Goal: Task Accomplishment & Management: Manage account settings

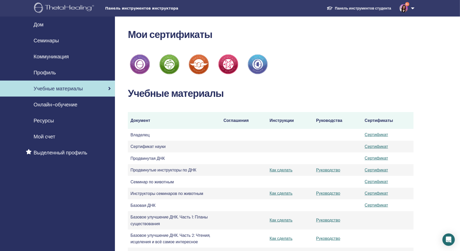
click at [55, 104] on font "Онлайн-обучение" at bounding box center [56, 104] width 44 height 7
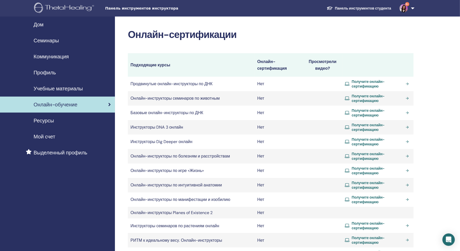
click at [407, 112] on link "Получите онлайн-сертификацию" at bounding box center [378, 112] width 66 height 9
click at [54, 39] on font "Семинары" at bounding box center [46, 40] width 25 height 7
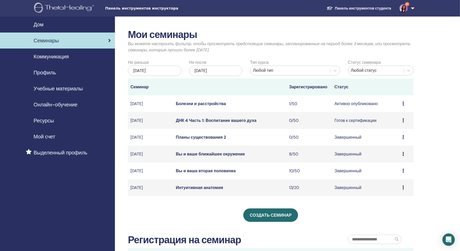
click at [402, 104] on icon at bounding box center [403, 103] width 2 height 4
click at [392, 131] on font "Отмена" at bounding box center [388, 131] width 15 height 5
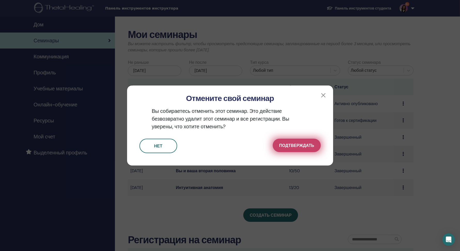
click at [308, 143] on font "Подтверждать" at bounding box center [296, 145] width 35 height 5
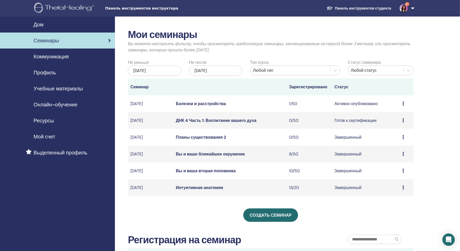
click at [403, 119] on icon at bounding box center [403, 120] width 2 height 4
click at [393, 146] on font "Отмена" at bounding box center [389, 146] width 15 height 5
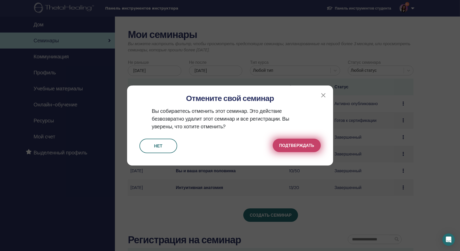
click at [305, 146] on font "Подтверждать" at bounding box center [296, 145] width 35 height 5
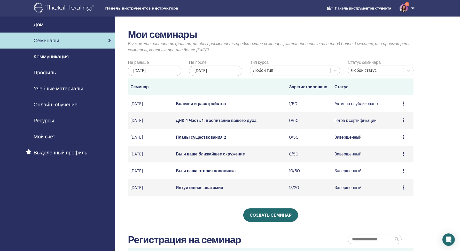
click at [402, 137] on icon at bounding box center [403, 137] width 2 height 4
click at [353, 139] on font "Завершенный" at bounding box center [347, 136] width 27 height 5
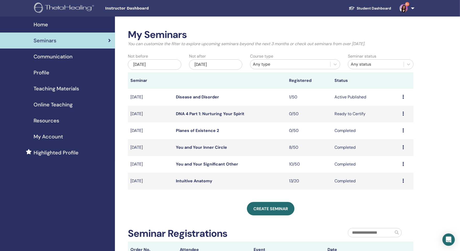
click at [402, 96] on td "Preview Edit Attendees Cancel" at bounding box center [407, 97] width 14 height 17
click at [402, 98] on icon at bounding box center [403, 97] width 2 height 4
click at [392, 125] on p "Cancel" at bounding box center [391, 126] width 20 height 6
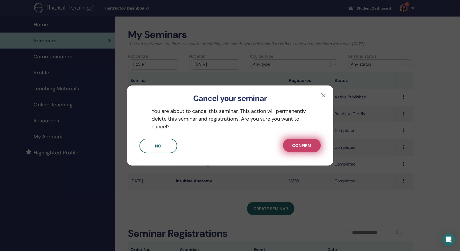
click at [296, 144] on span "Confirm" at bounding box center [301, 145] width 19 height 5
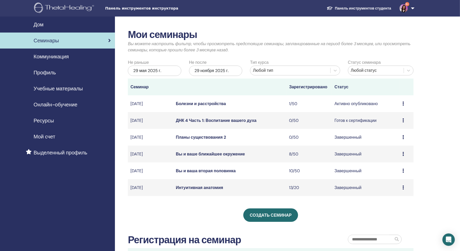
click at [46, 72] on font "Профиль" at bounding box center [45, 72] width 22 height 7
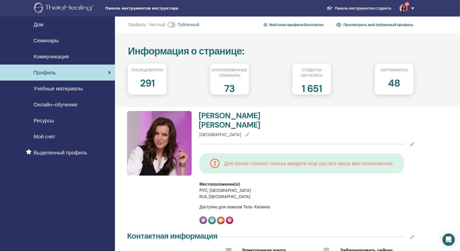
click at [282, 24] on font "Мой план профиля" at bounding box center [286, 25] width 34 height 5
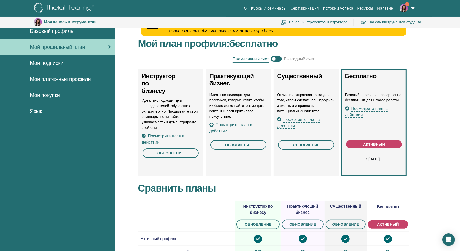
scroll to position [50, 0]
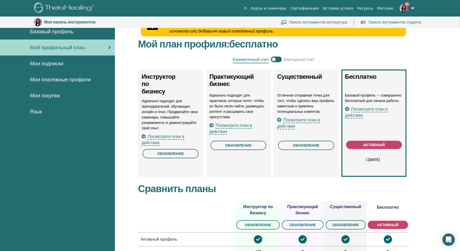
click at [290, 126] on font "Посмотрите план в действии" at bounding box center [298, 123] width 43 height 12
click at [365, 109] on font "Посмотрите план в действии" at bounding box center [366, 112] width 43 height 12
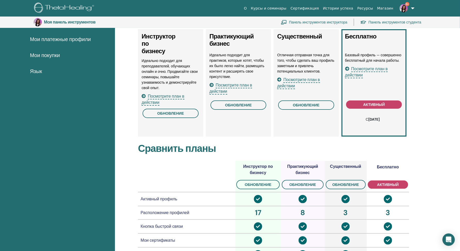
scroll to position [0, 0]
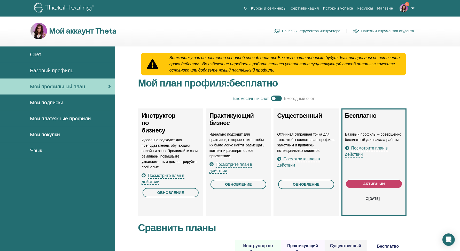
click at [371, 31] on font "Панель инструментов студента" at bounding box center [387, 31] width 53 height 5
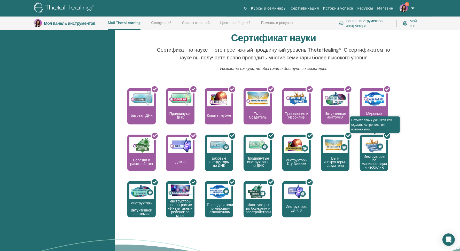
scroll to position [167, 0]
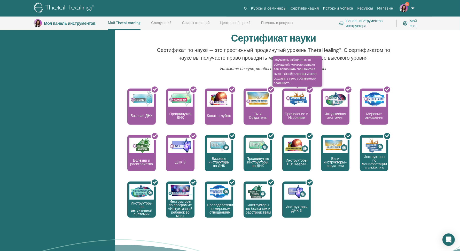
click at [296, 114] on div at bounding box center [299, 108] width 28 height 46
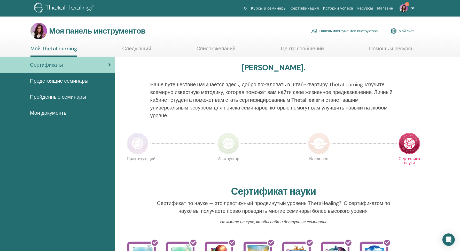
click at [334, 29] on font "Панель инструментов инструктора" at bounding box center [348, 31] width 58 height 5
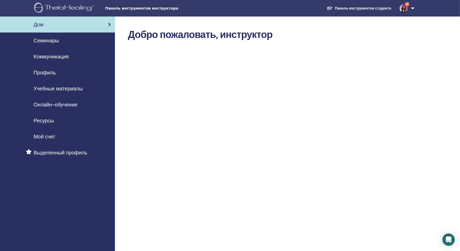
click at [49, 120] on font "Ресурсы" at bounding box center [44, 120] width 20 height 7
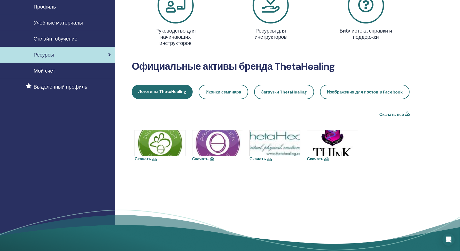
scroll to position [65, 0]
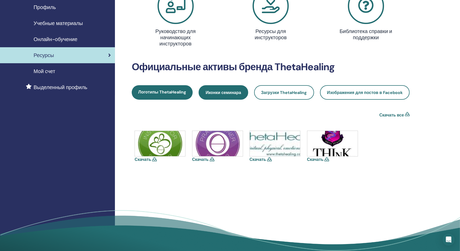
click at [220, 92] on font "Иконки семинара" at bounding box center [222, 92] width 35 height 5
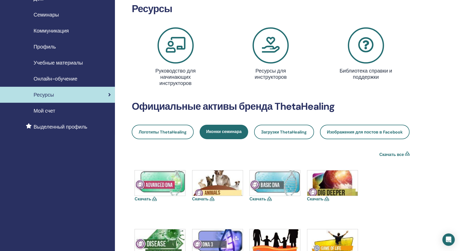
scroll to position [5, 0]
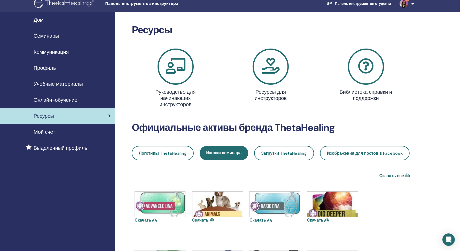
click at [59, 100] on font "Онлайн-обучение" at bounding box center [56, 100] width 44 height 7
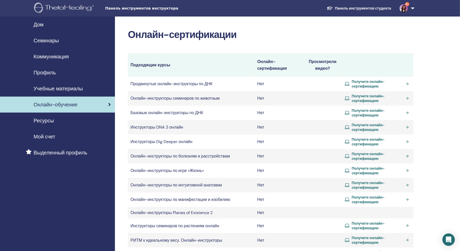
click at [408, 83] on link "Получите онлайн-сертификацию" at bounding box center [378, 83] width 66 height 9
click at [408, 141] on link "Получите онлайн-сертификацию" at bounding box center [378, 141] width 66 height 9
click at [46, 121] on font "Ресурсы" at bounding box center [44, 120] width 20 height 7
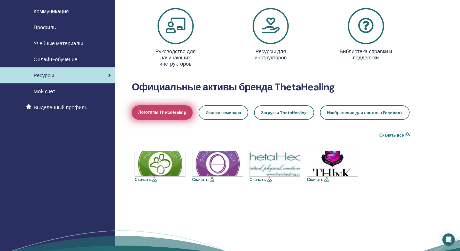
scroll to position [32, 0]
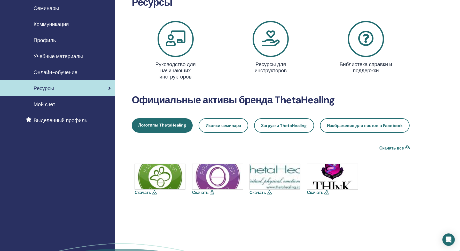
click at [269, 67] on font "Ресурсы для инструкторов" at bounding box center [271, 67] width 32 height 13
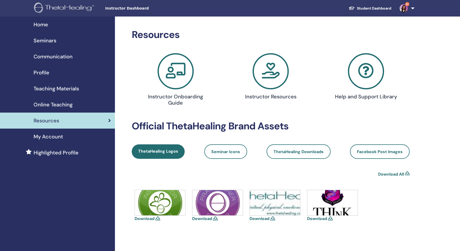
scroll to position [32, 0]
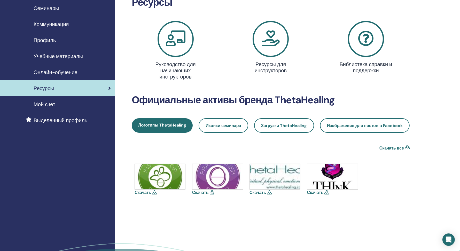
click at [67, 73] on font "Онлайн-обучение" at bounding box center [56, 72] width 44 height 7
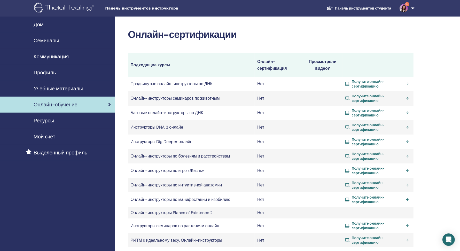
click at [52, 118] on font "Ресурсы" at bounding box center [44, 120] width 20 height 7
